Goal: Task Accomplishment & Management: Manage account settings

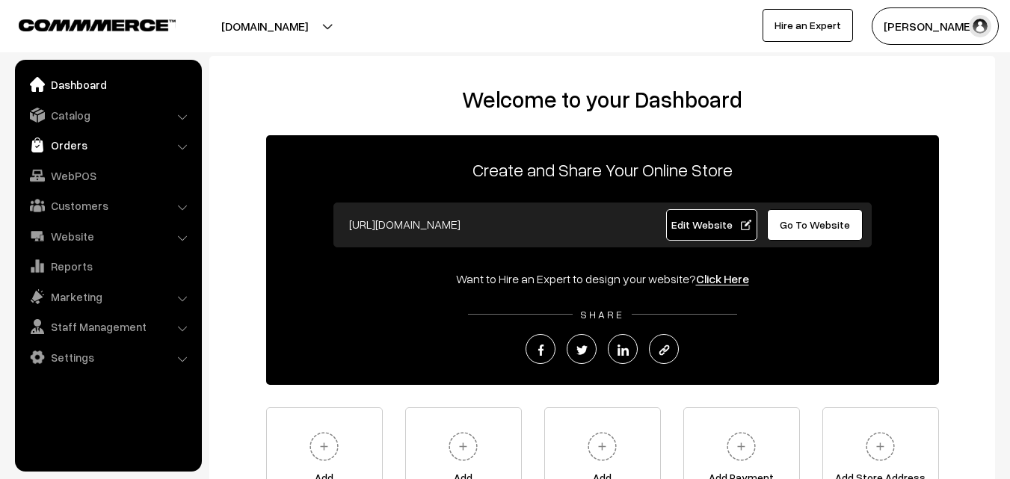
click at [121, 137] on link "Orders" at bounding box center [108, 145] width 178 height 27
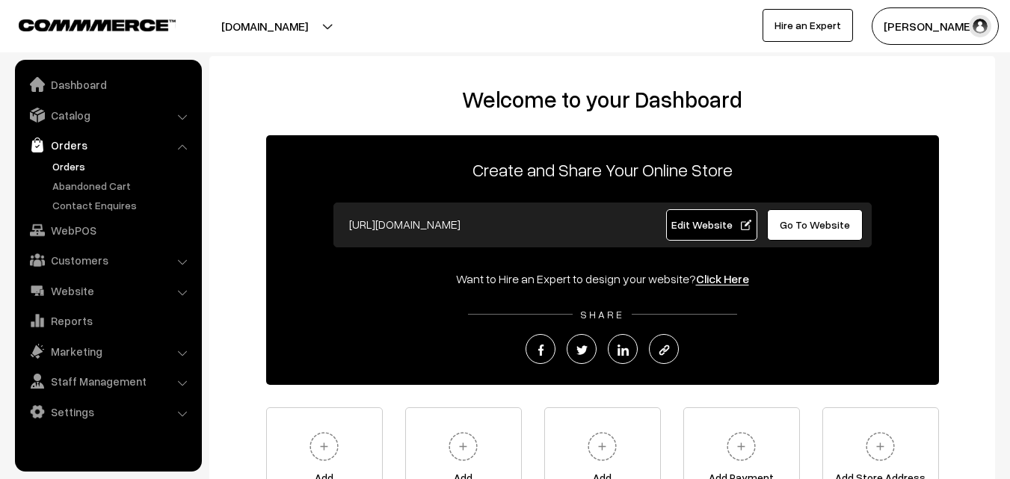
click at [119, 163] on link "Orders" at bounding box center [123, 167] width 148 height 16
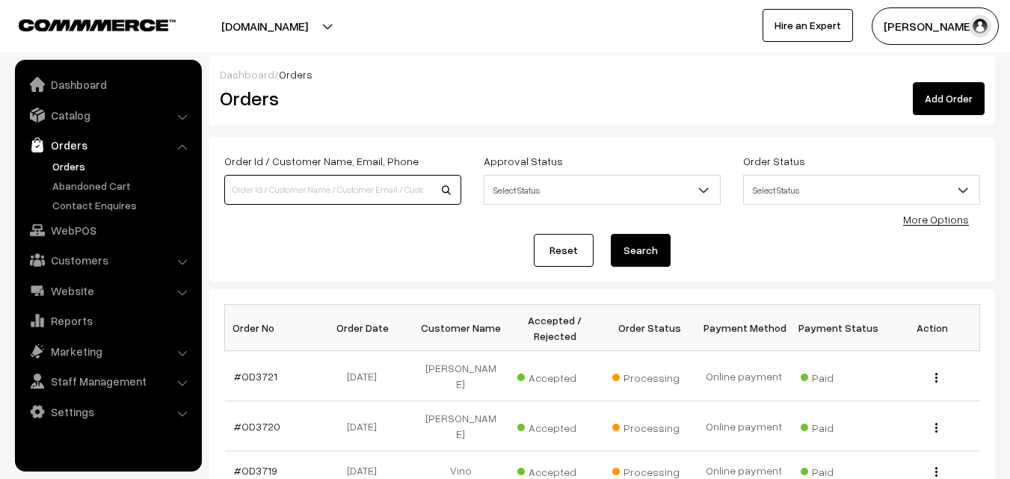
click at [319, 187] on input at bounding box center [342, 190] width 237 height 30
type input "[PERSON_NAME] c"
click at [611, 234] on button "Search" at bounding box center [641, 250] width 60 height 33
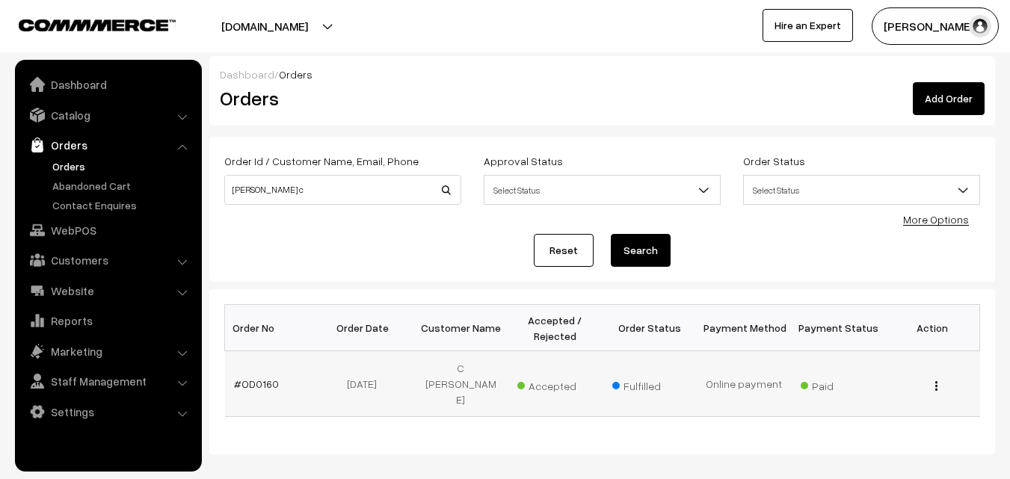
click at [935, 376] on div "View" at bounding box center [932, 384] width 76 height 16
click at [937, 380] on button "button" at bounding box center [937, 386] width 4 height 12
click at [923, 379] on link "View" at bounding box center [868, 389] width 127 height 33
click at [295, 188] on input "dhivya c" at bounding box center [342, 190] width 237 height 30
type input "d"
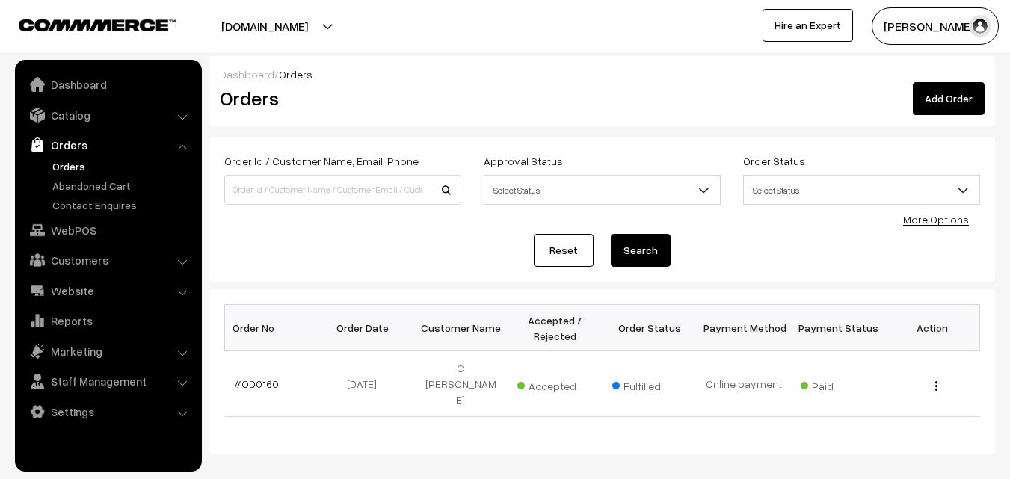
click at [570, 250] on link "Reset" at bounding box center [564, 250] width 60 height 33
click at [569, 249] on link "Reset" at bounding box center [564, 250] width 60 height 33
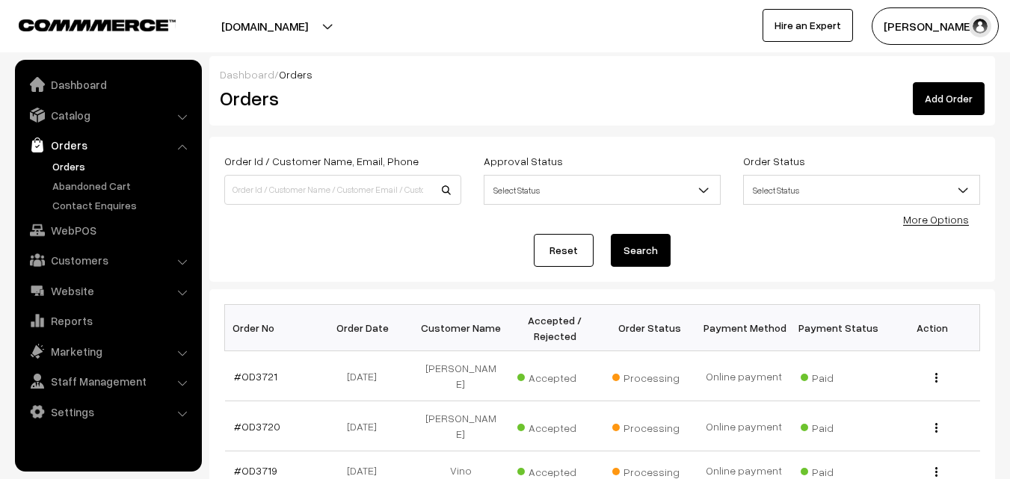
type input "3"
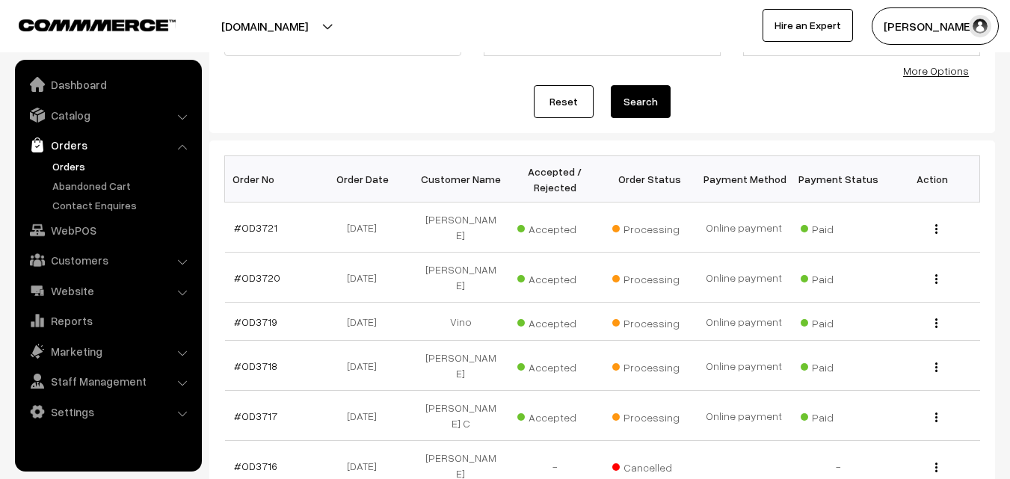
scroll to position [150, 0]
type input "17"
click at [935, 412] on img "button" at bounding box center [936, 417] width 2 height 10
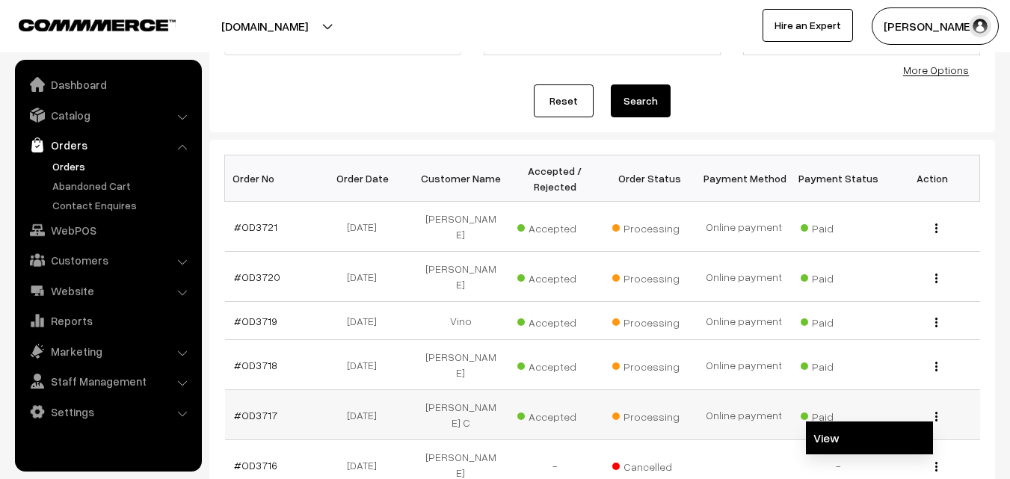
click at [894, 422] on link "View" at bounding box center [869, 438] width 127 height 33
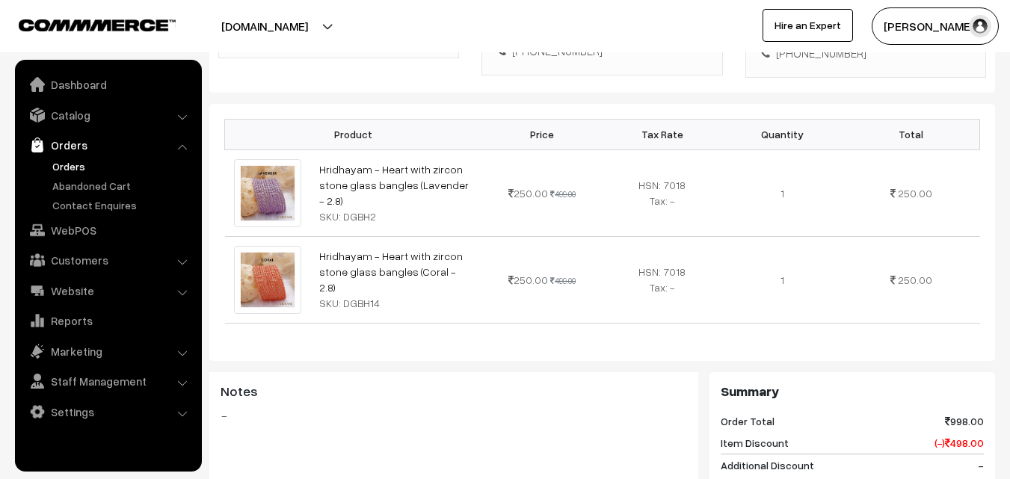
scroll to position [150, 0]
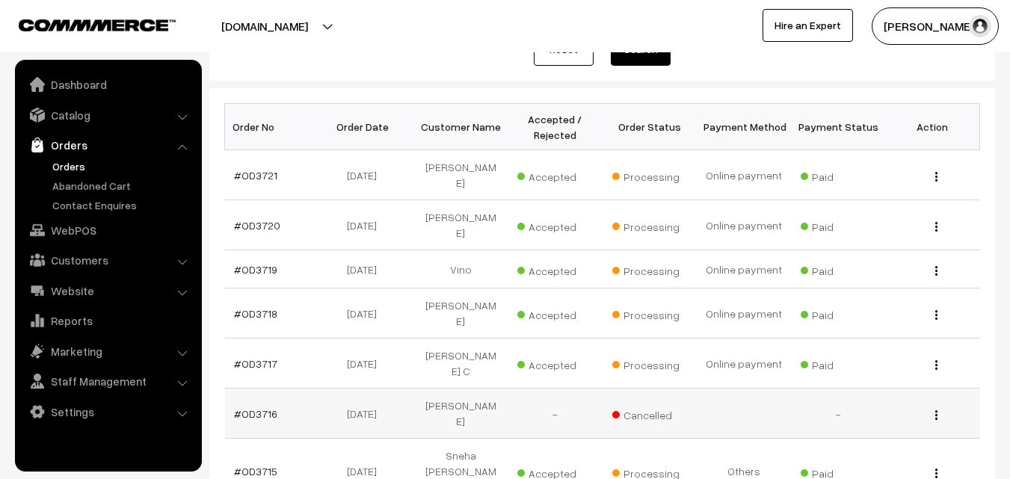
scroll to position [224, 0]
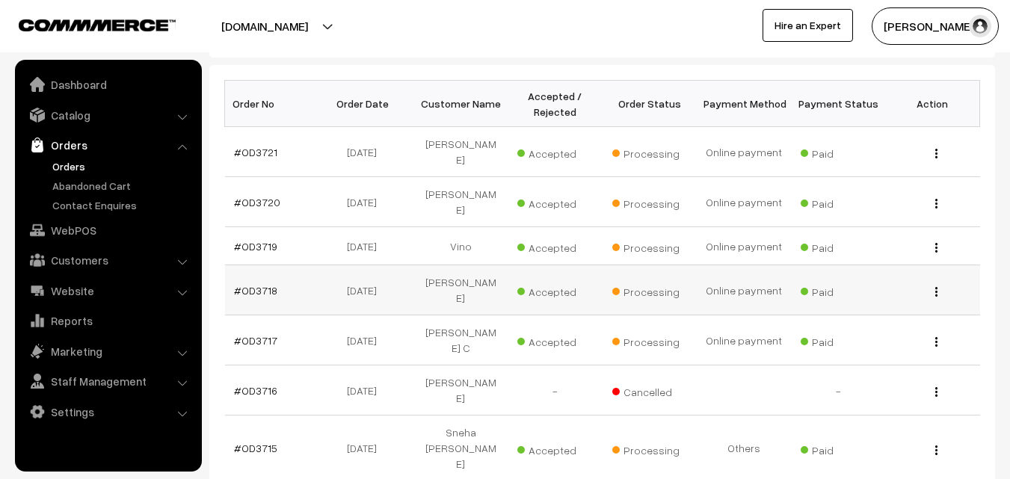
click at [932, 283] on div "View" at bounding box center [932, 291] width 76 height 16
click at [934, 283] on div "View" at bounding box center [932, 291] width 76 height 16
click at [935, 287] on img "button" at bounding box center [936, 292] width 2 height 10
click at [905, 283] on div "View" at bounding box center [932, 291] width 76 height 16
click at [937, 287] on img "button" at bounding box center [936, 292] width 2 height 10
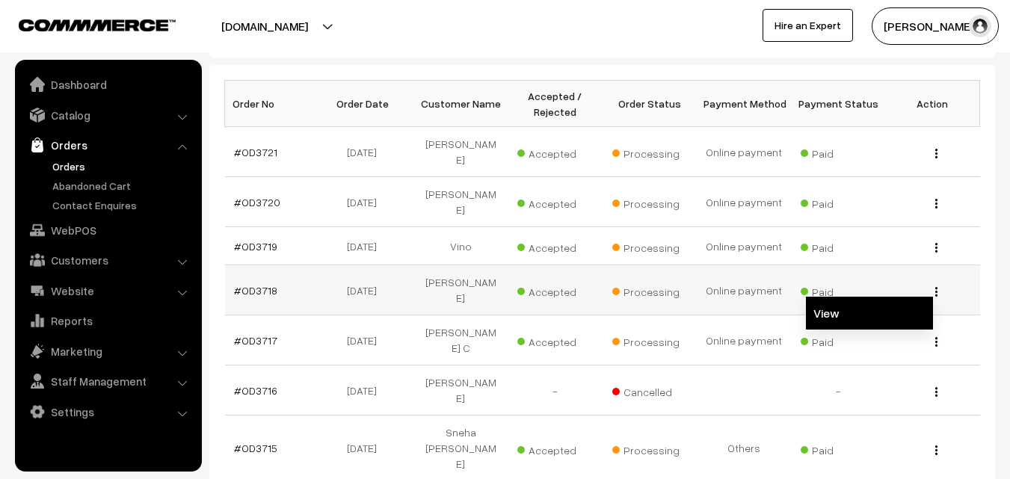
click at [915, 298] on link "View" at bounding box center [869, 313] width 127 height 33
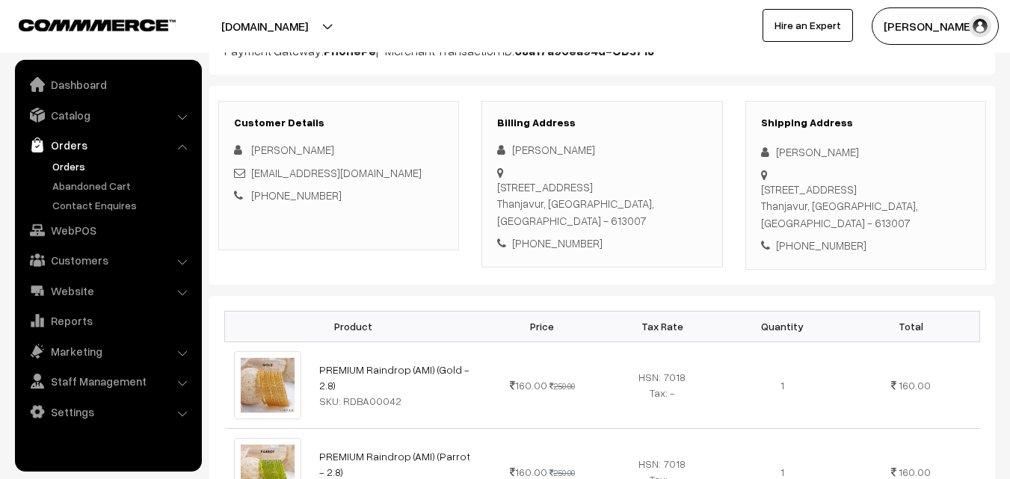
scroll to position [150, 0]
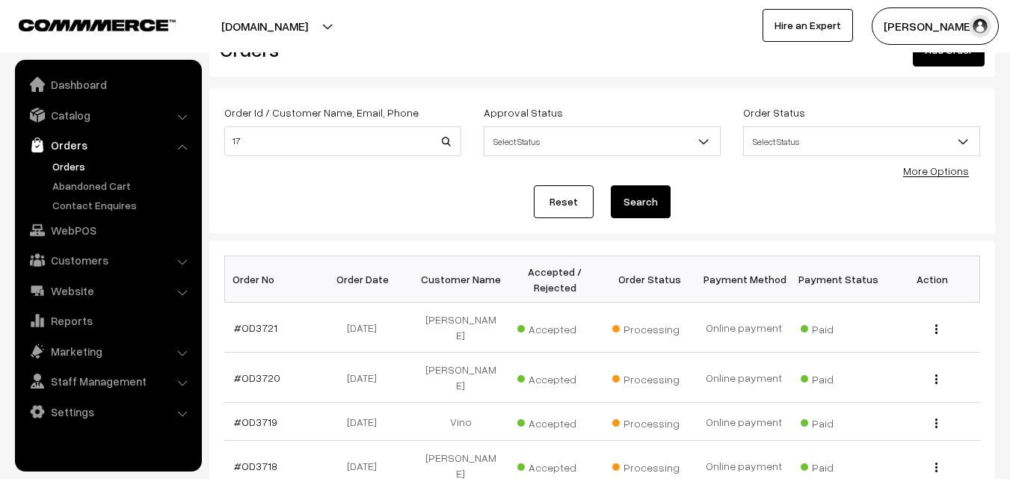
scroll to position [75, 0]
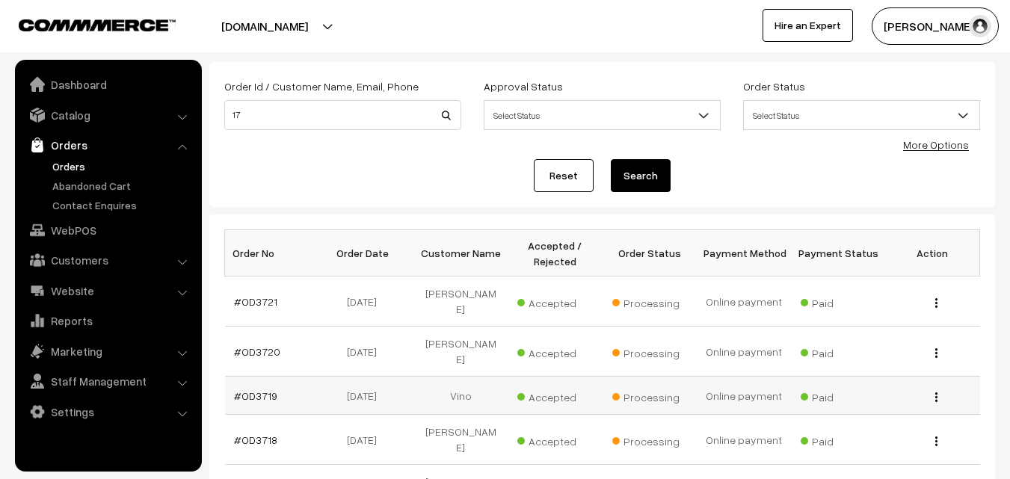
click at [933, 388] on div "View" at bounding box center [932, 396] width 76 height 16
click at [936, 393] on img "button" at bounding box center [936, 398] width 2 height 10
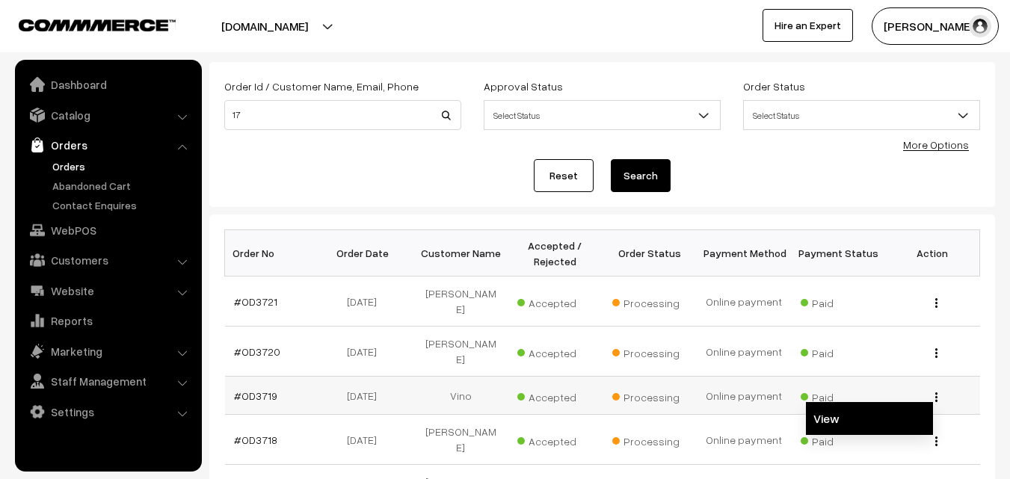
click at [902, 406] on link "View" at bounding box center [869, 418] width 127 height 33
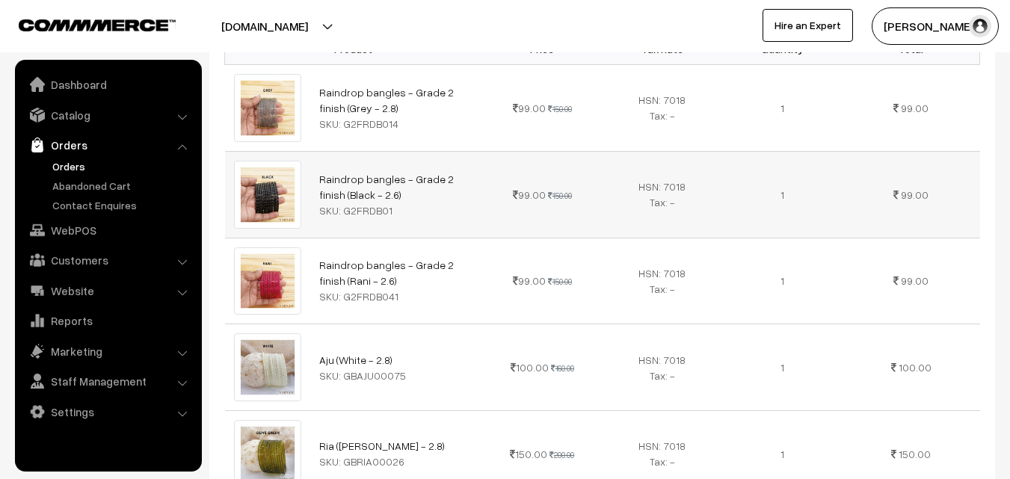
scroll to position [449, 0]
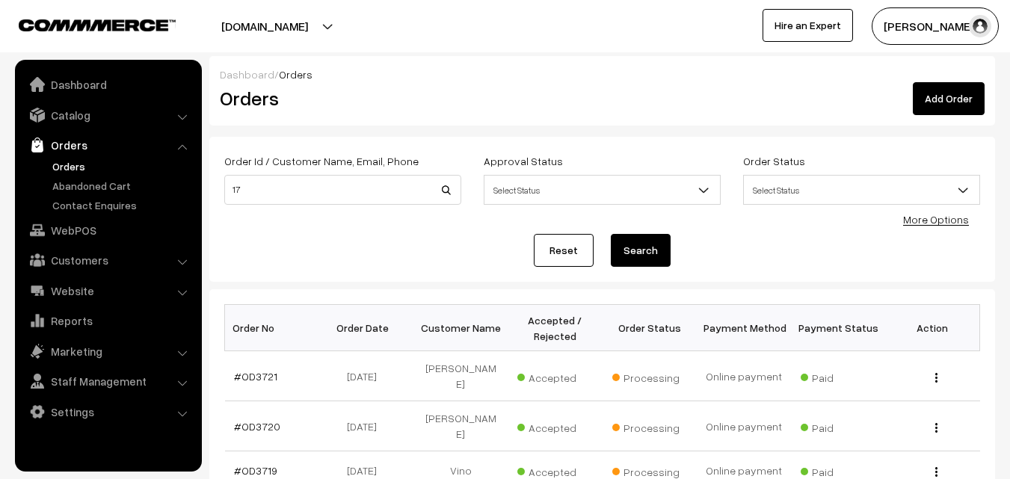
scroll to position [75, 0]
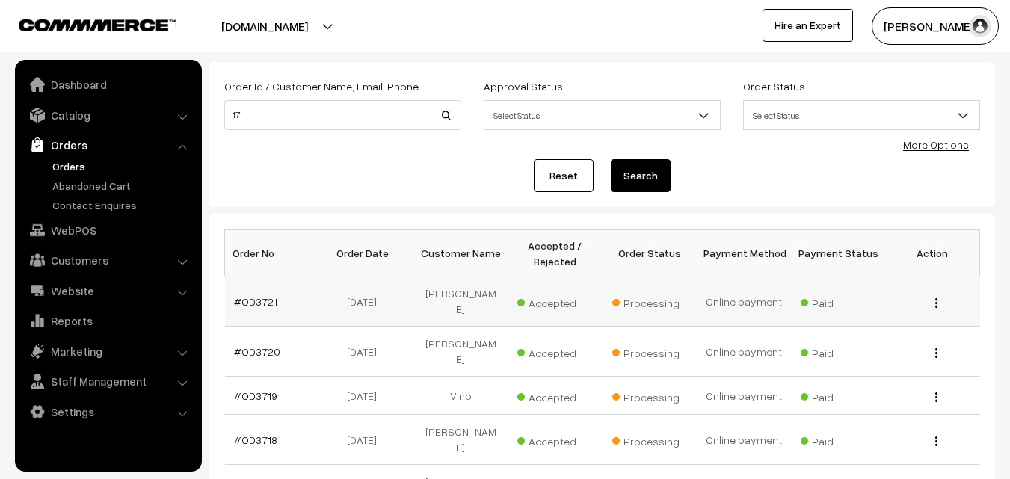
click at [938, 295] on div "View" at bounding box center [932, 302] width 76 height 16
drag, startPoint x: 935, startPoint y: 296, endPoint x: 942, endPoint y: 298, distance: 7.8
click at [936, 298] on img "button" at bounding box center [936, 303] width 2 height 10
click at [907, 309] on link "View" at bounding box center [869, 324] width 127 height 33
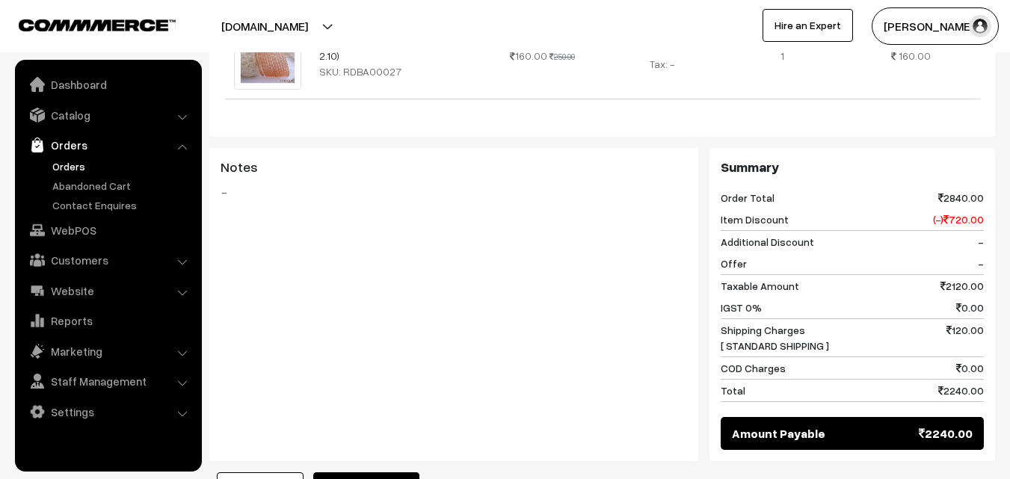
scroll to position [1625, 0]
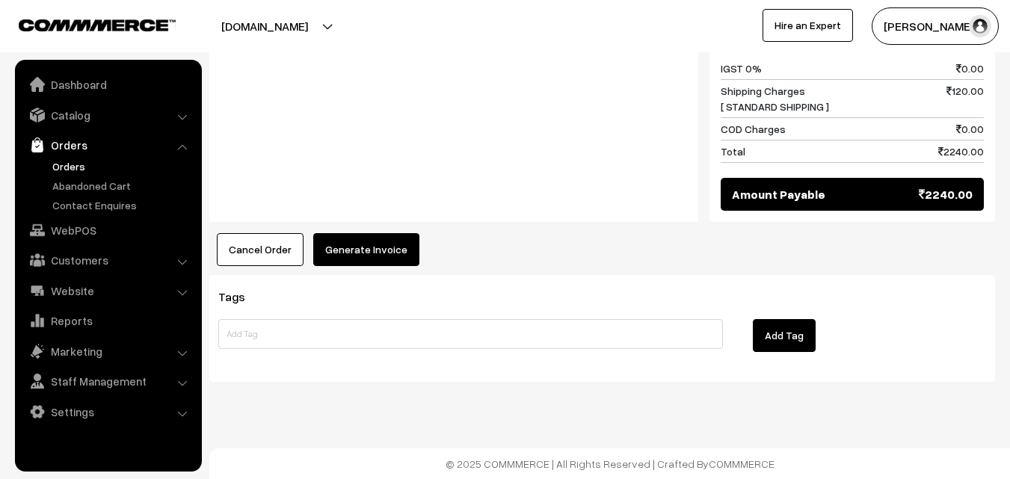
click at [329, 247] on button "Generate Invoice" at bounding box center [366, 249] width 106 height 33
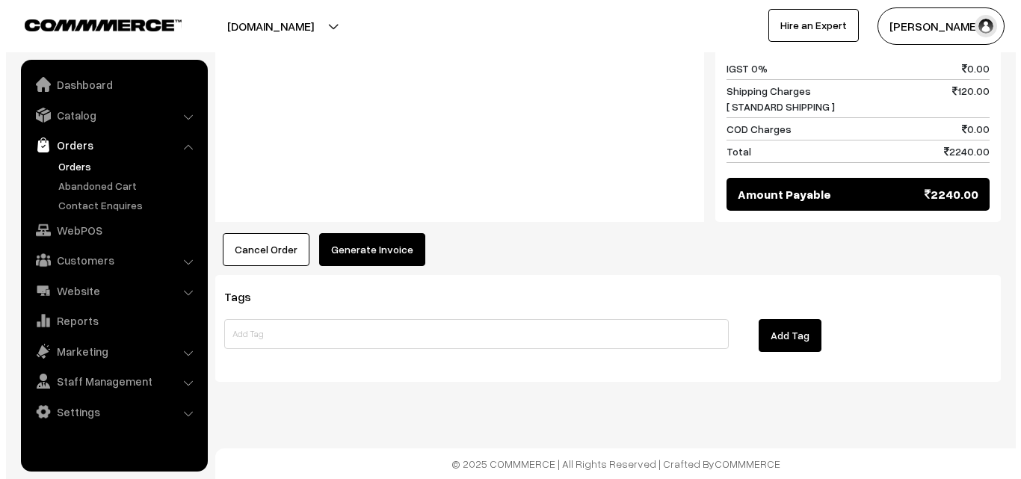
scroll to position [1638, 0]
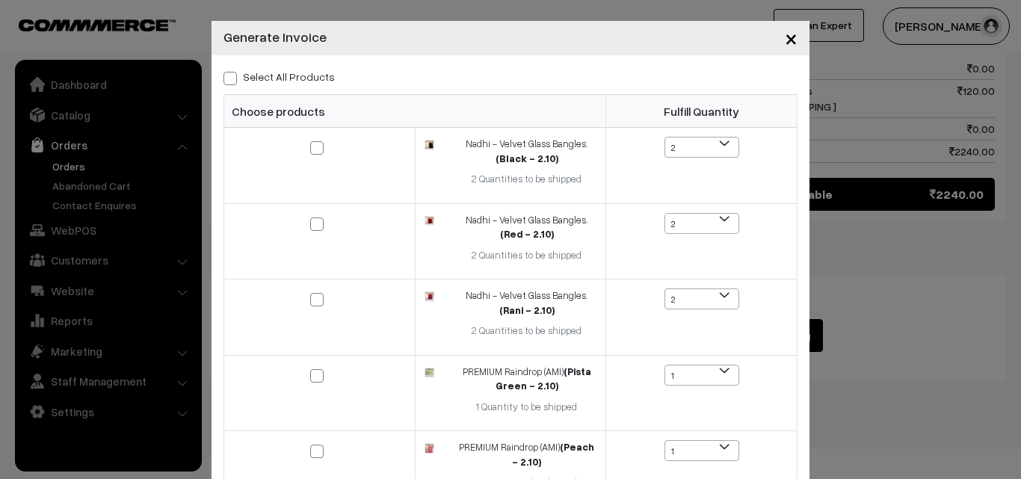
click at [224, 76] on span at bounding box center [230, 78] width 13 height 13
click at [224, 76] on input "Select All Products" at bounding box center [229, 76] width 10 height 10
checkbox input "true"
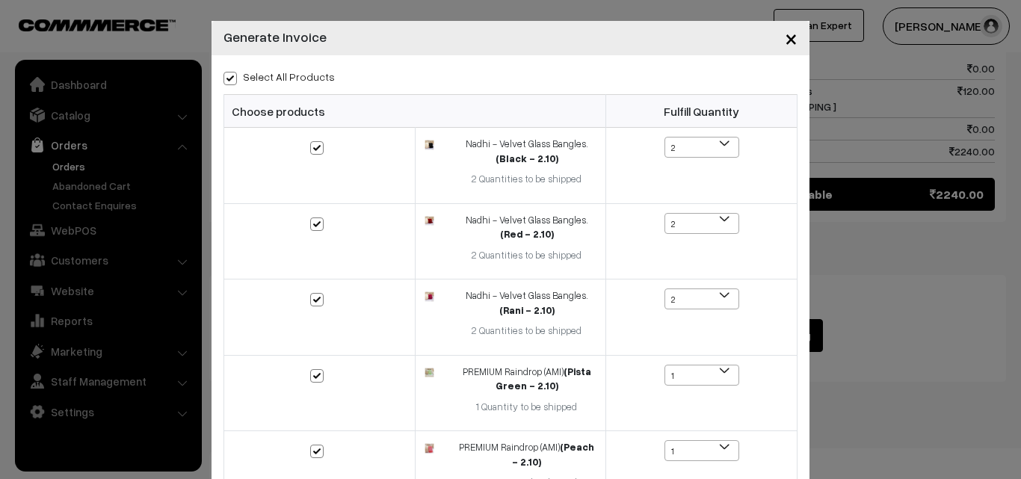
checkbox input "true"
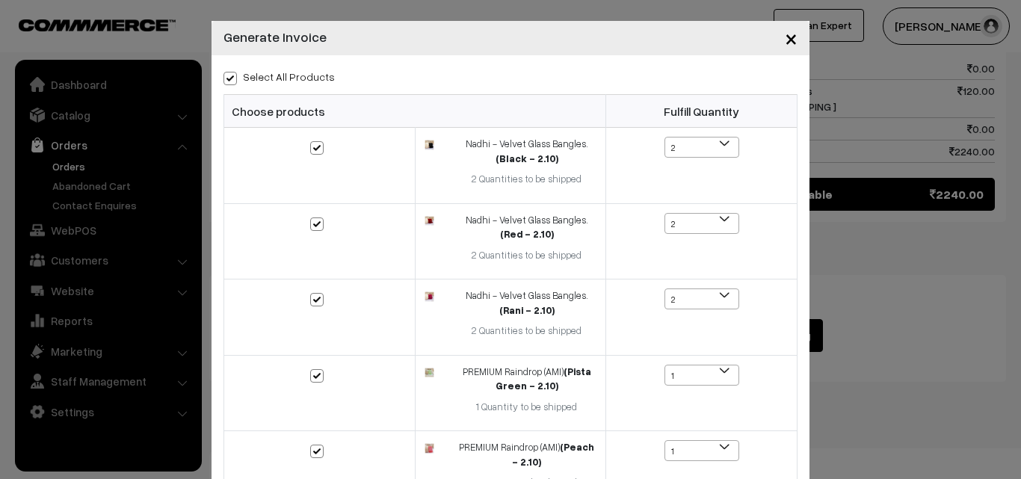
checkbox input "true"
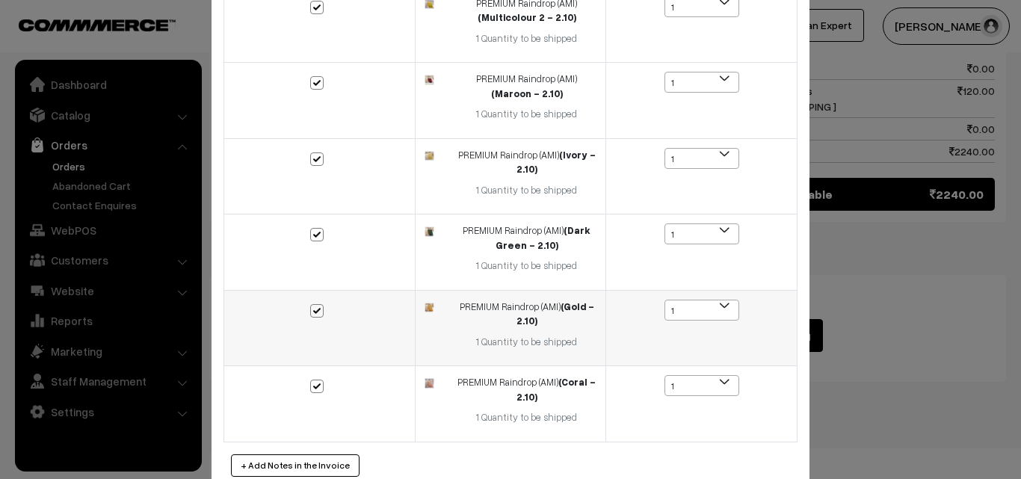
scroll to position [596, 0]
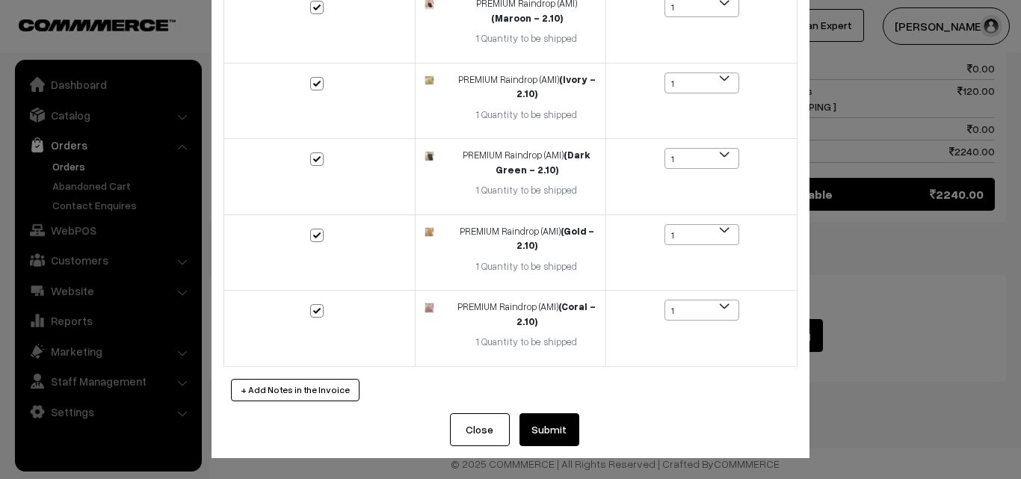
click at [540, 431] on button "Submit" at bounding box center [550, 429] width 60 height 33
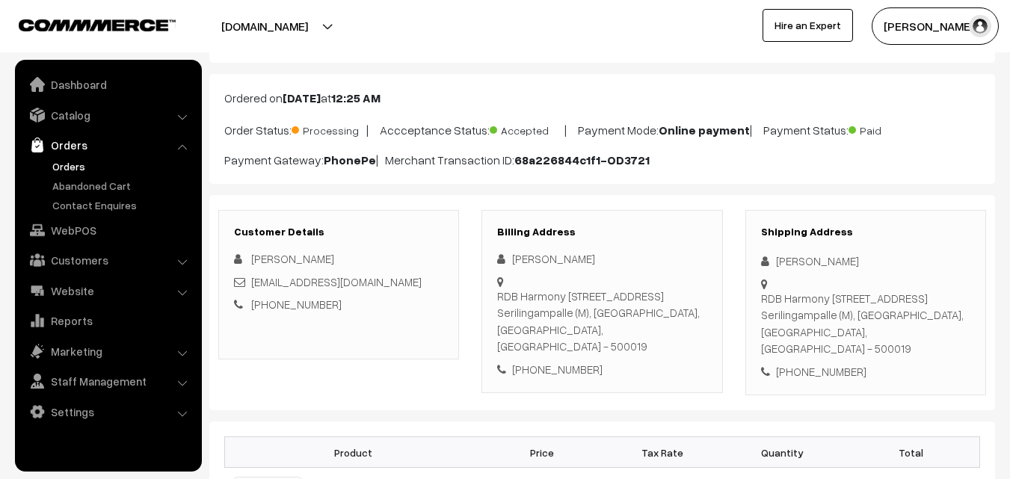
scroll to position [54, 0]
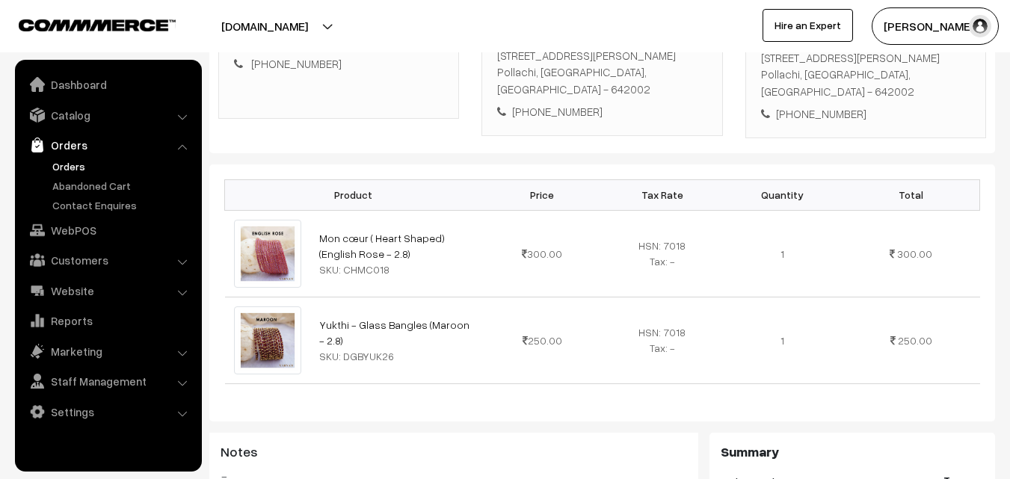
scroll to position [449, 0]
